Goal: Information Seeking & Learning: Learn about a topic

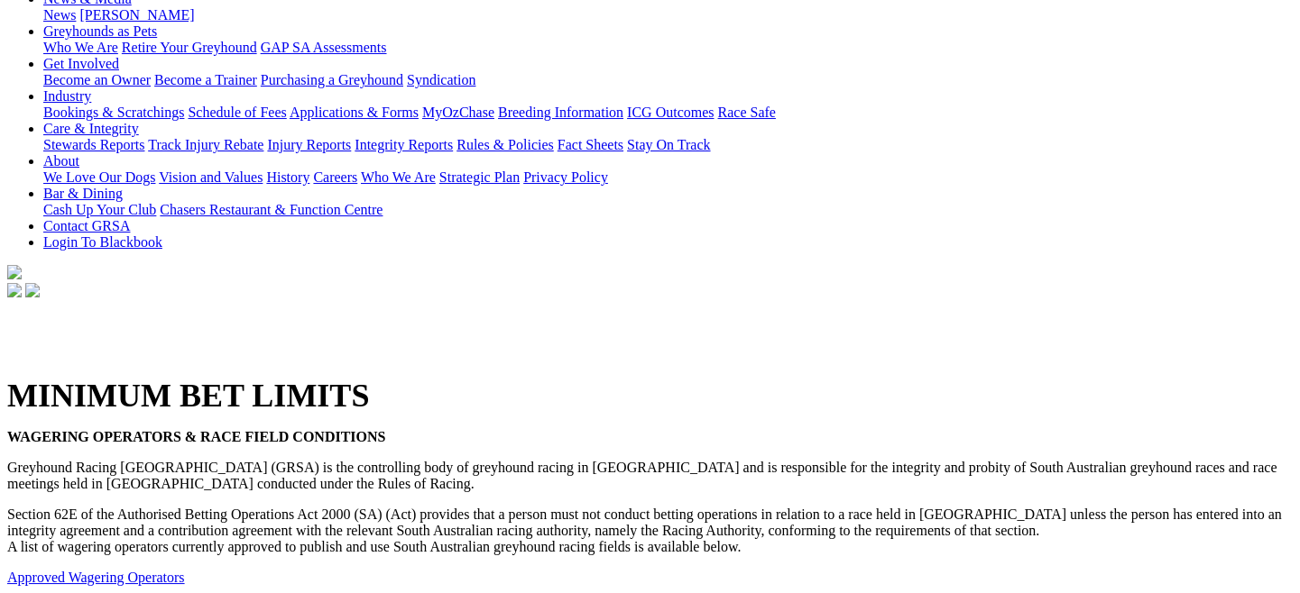
scroll to position [321, 0]
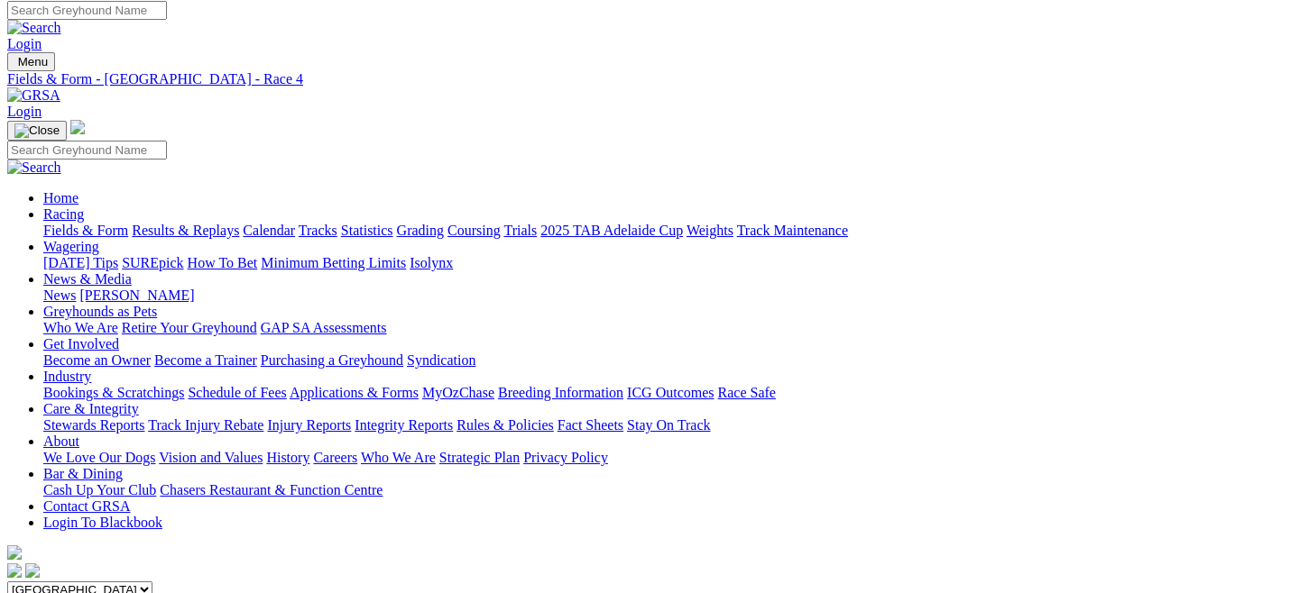
scroll to position [6, 0]
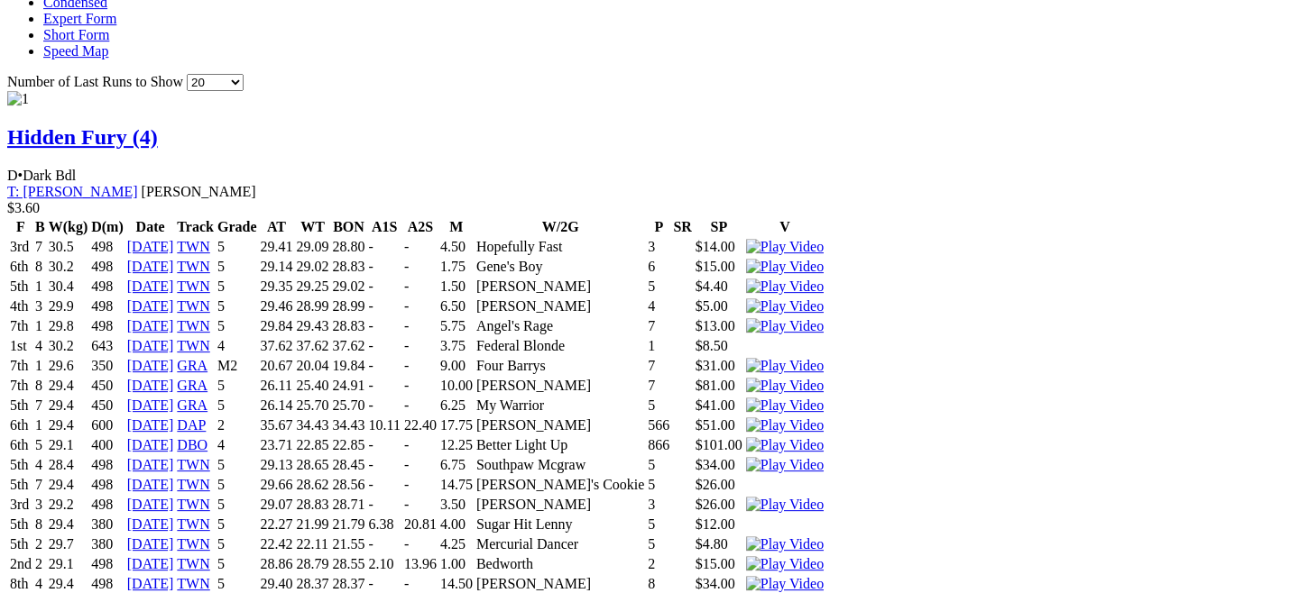
scroll to position [1696, 0]
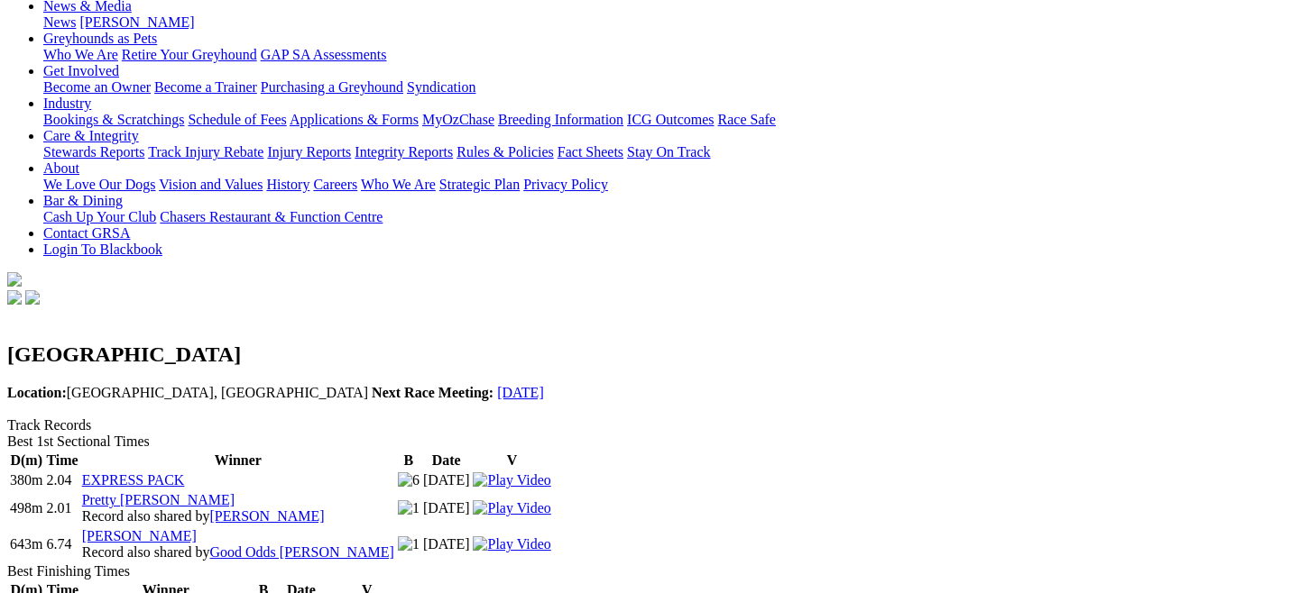
scroll to position [282, 0]
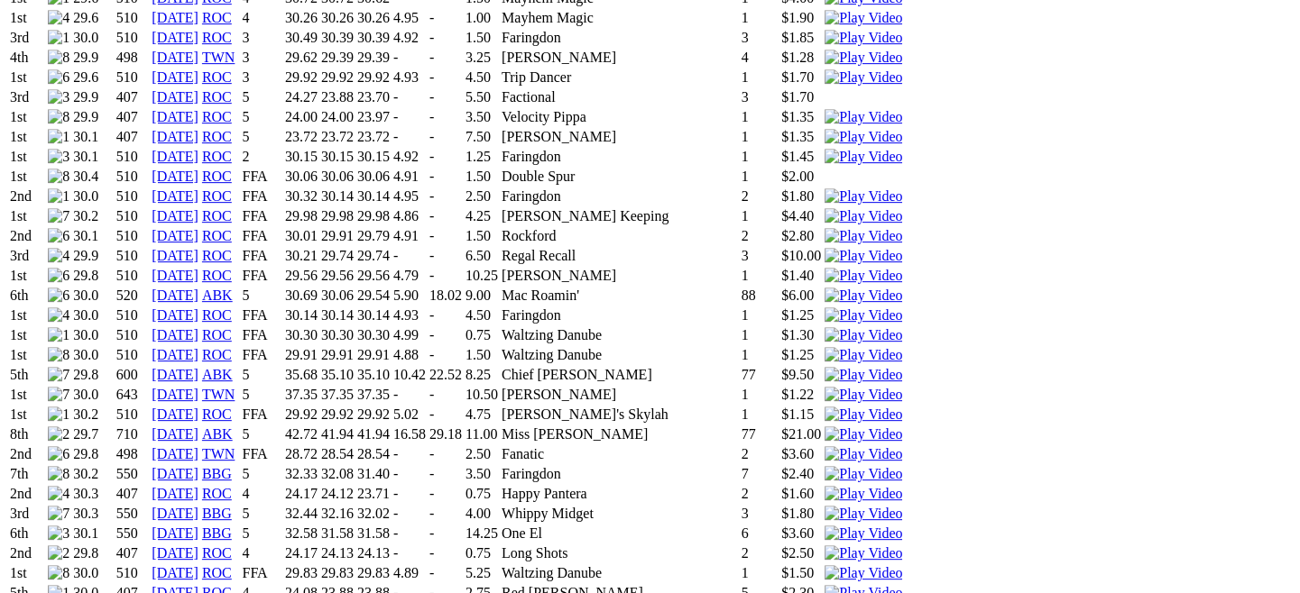
scroll to position [1874, 0]
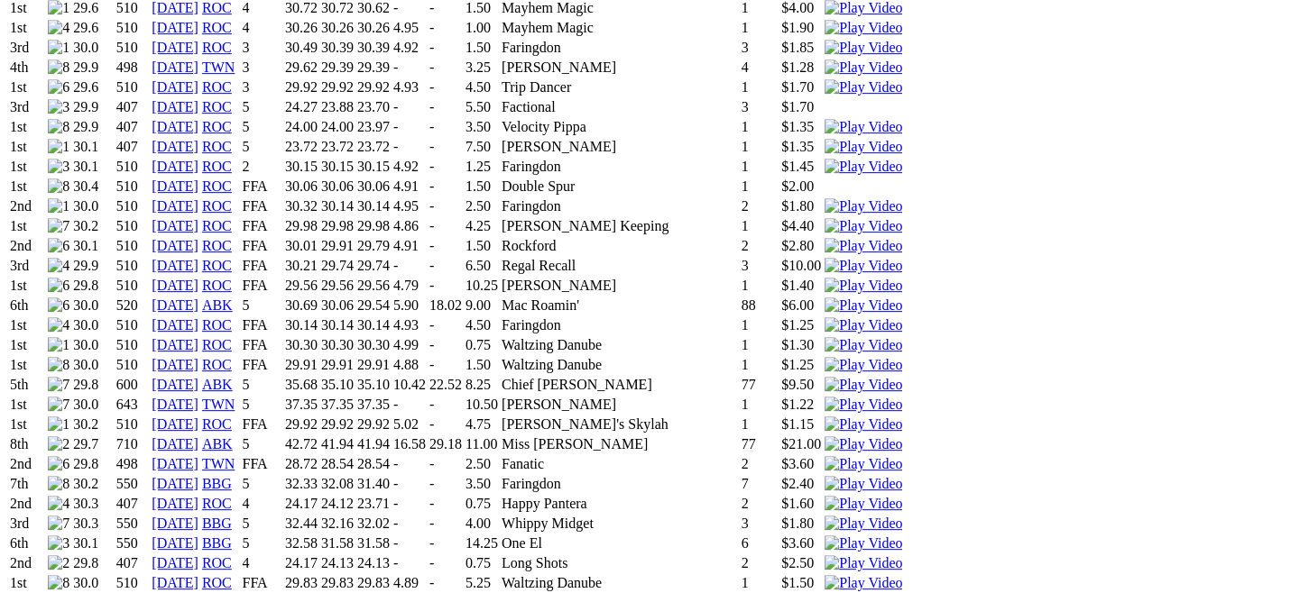
click at [902, 397] on img at bounding box center [863, 405] width 78 height 16
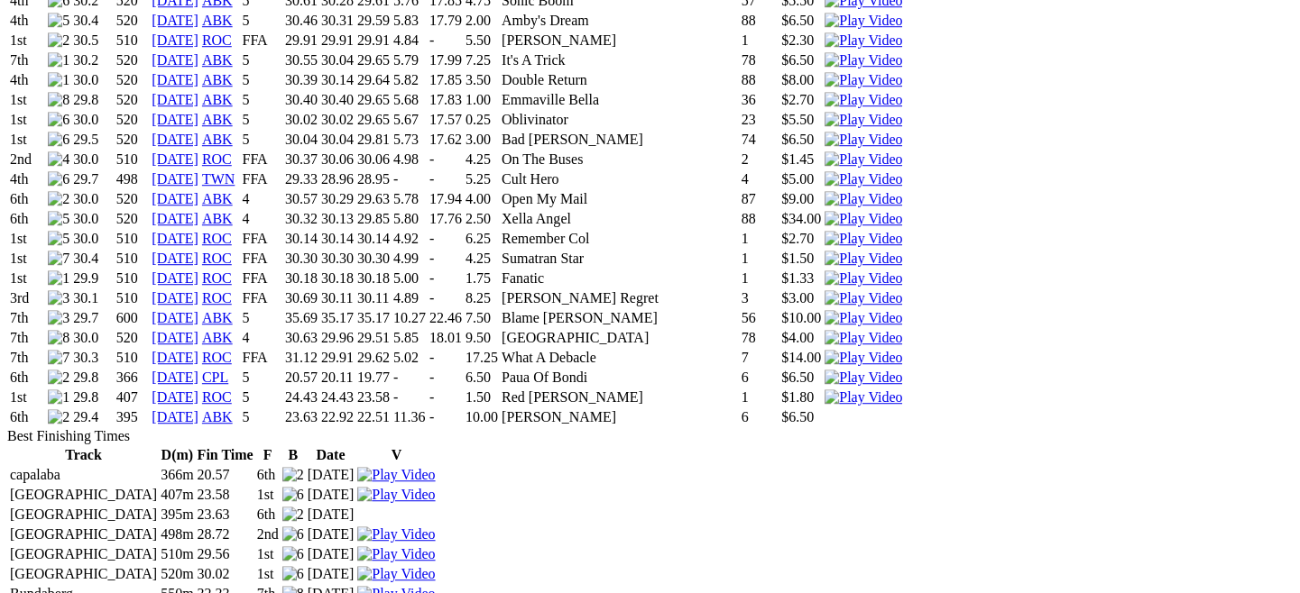
scroll to position [2877, 0]
